Goal: Information Seeking & Learning: Learn about a topic

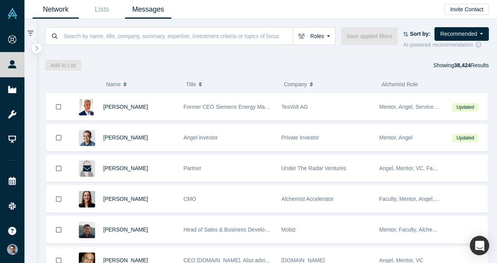
click at [149, 8] on link "Messages" at bounding box center [148, 9] width 46 height 18
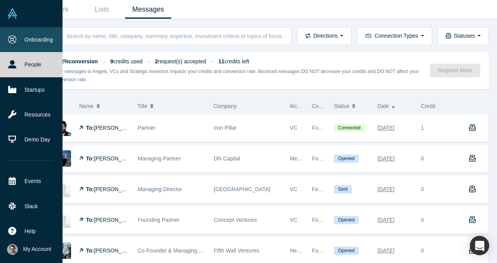
click at [20, 39] on link "Onboarding" at bounding box center [31, 39] width 63 height 25
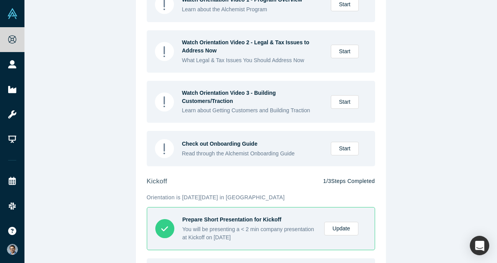
scroll to position [248, 0]
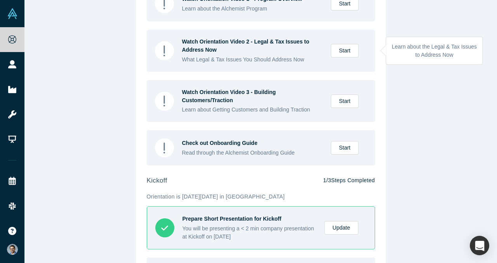
click at [347, 61] on div "Watch Orientation Video 2 - Legal & Tax Issues to Address Now What Legal & Tax …" at bounding box center [273, 51] width 182 height 26
click at [348, 48] on link "Start" at bounding box center [345, 51] width 28 height 14
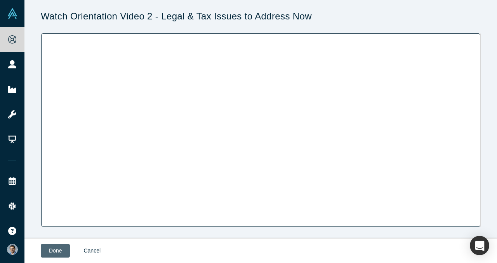
click at [56, 248] on button "Done" at bounding box center [55, 251] width 29 height 14
click at [59, 249] on button "Done" at bounding box center [55, 251] width 29 height 14
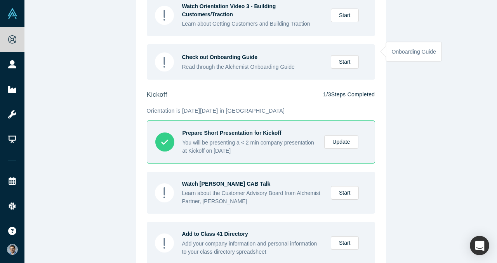
scroll to position [352, 0]
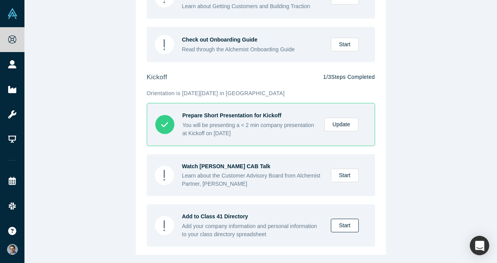
click at [343, 223] on link "Start" at bounding box center [345, 226] width 28 height 14
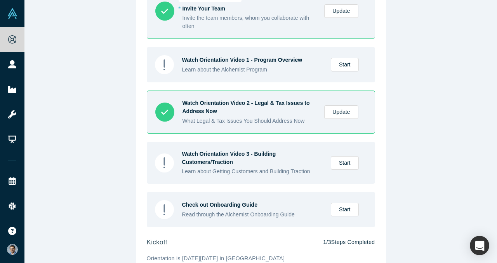
scroll to position [352, 0]
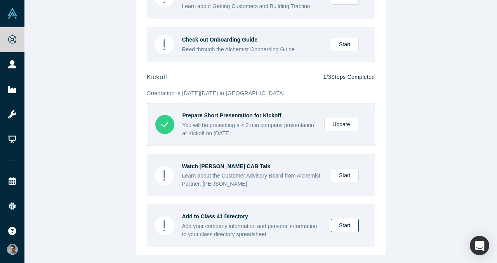
click at [342, 226] on link "Start" at bounding box center [345, 226] width 28 height 14
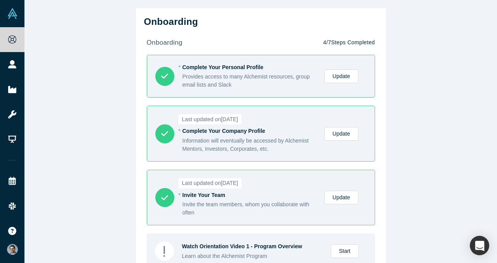
scroll to position [352, 0]
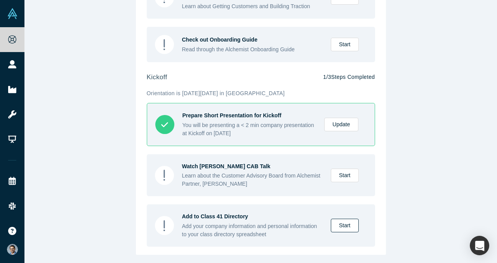
click at [338, 227] on link "Start" at bounding box center [345, 226] width 28 height 14
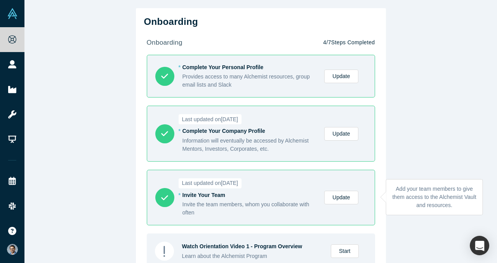
scroll to position [352, 0]
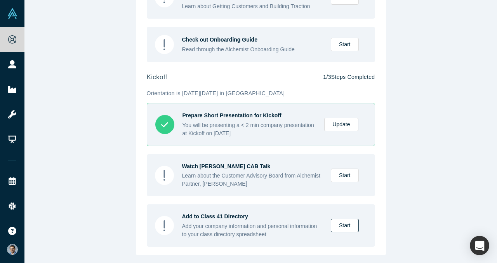
click at [350, 222] on link "Start" at bounding box center [345, 226] width 28 height 14
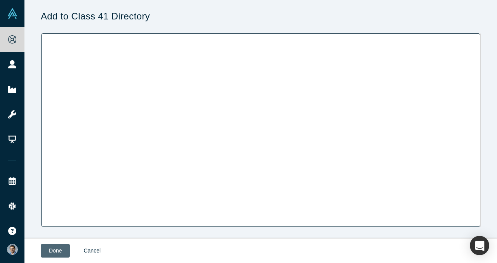
click at [54, 253] on button "Done" at bounding box center [55, 251] width 29 height 14
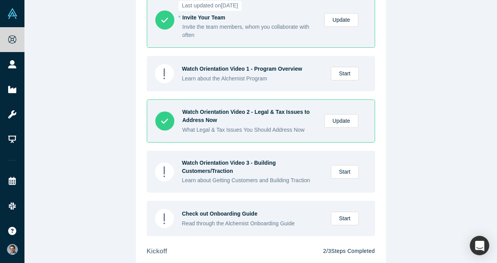
scroll to position [176, 0]
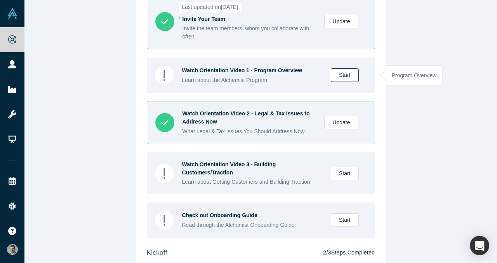
click at [340, 76] on link "Start" at bounding box center [345, 75] width 28 height 14
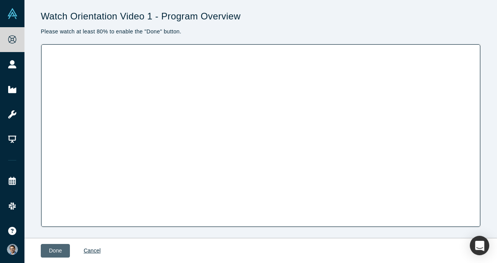
click at [53, 251] on button "Done" at bounding box center [55, 251] width 29 height 14
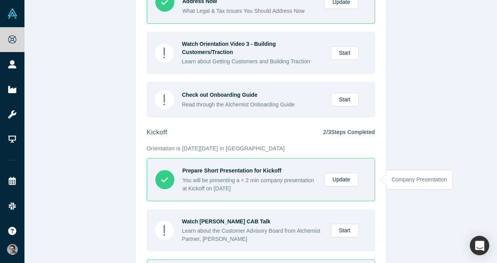
scroll to position [293, 0]
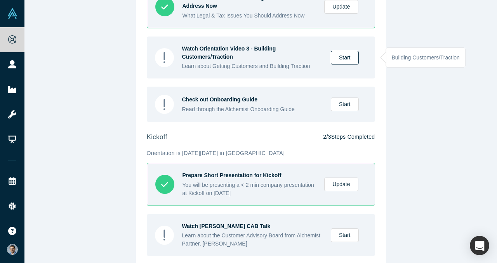
click at [347, 58] on link "Start" at bounding box center [345, 58] width 28 height 14
